Goal: Transaction & Acquisition: Register for event/course

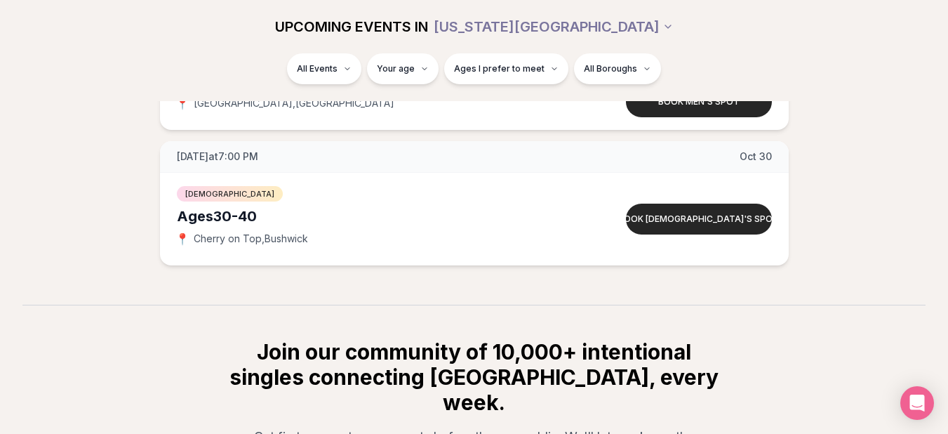
scroll to position [7761, 0]
